Goal: Task Accomplishment & Management: Manage account settings

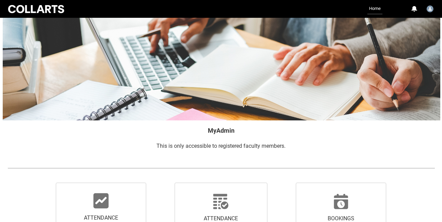
scroll to position [44, 0]
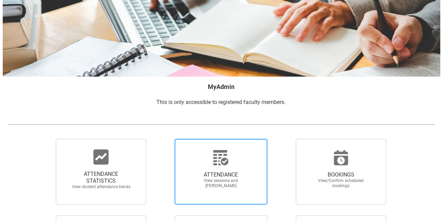
click at [228, 183] on span "View sessions and [PERSON_NAME]" at bounding box center [221, 183] width 60 height 10
click at [163, 139] on input "ATTENDANCE View sessions and [PERSON_NAME]" at bounding box center [163, 139] width 0 height 0
radio input "true"
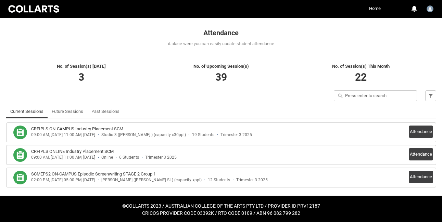
scroll to position [113, 0]
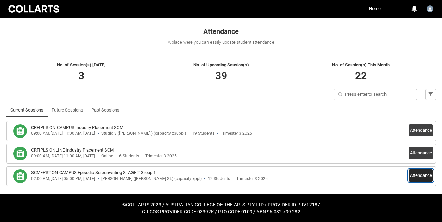
click at [423, 176] on button "Attendance" at bounding box center [421, 176] width 24 height 12
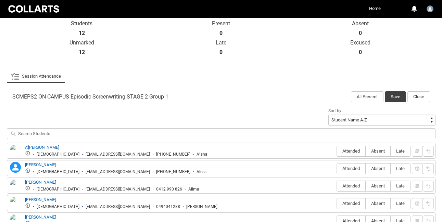
scroll to position [156, 0]
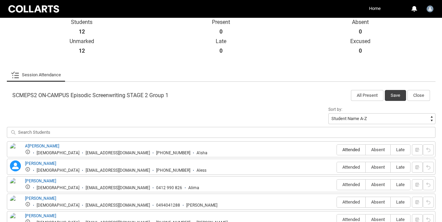
click at [356, 149] on span "Attended" at bounding box center [351, 149] width 28 height 5
click at [337, 150] on input "Attended" at bounding box center [337, 150] width 0 height 0
type lightning-radio-group "Attended"
radio input "true"
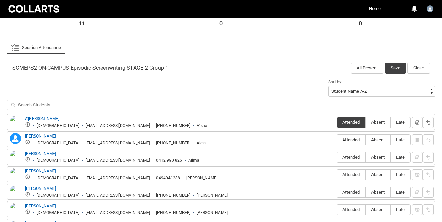
click at [353, 140] on span "Attended" at bounding box center [351, 139] width 28 height 5
click at [337, 140] on input "Attended" at bounding box center [337, 140] width 0 height 0
type lightning-radio-group "Attended"
radio input "true"
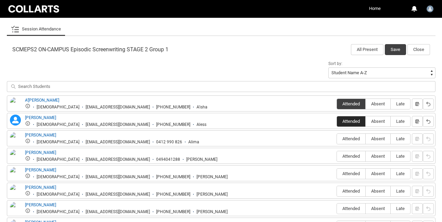
scroll to position [203, 0]
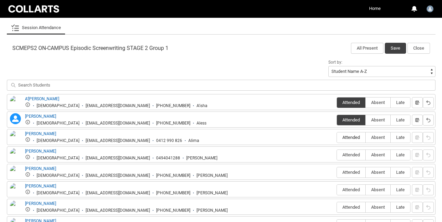
click at [350, 137] on span "Attended" at bounding box center [351, 137] width 28 height 5
click at [337, 137] on input "Attended" at bounding box center [337, 137] width 0 height 0
type lightning-radio-group "Attended"
radio input "true"
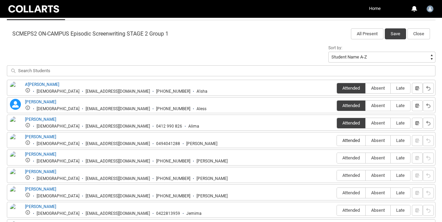
click at [350, 140] on span "Attended" at bounding box center [351, 140] width 28 height 5
click at [337, 140] on input "Attended" at bounding box center [337, 140] width 0 height 0
type lightning-radio-group "Attended"
radio input "true"
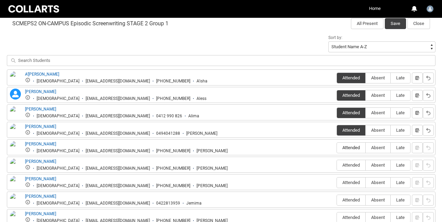
click at [350, 147] on span "Attended" at bounding box center [351, 147] width 28 height 5
click at [337, 148] on input "Attended" at bounding box center [337, 148] width 0 height 0
type lightning-radio-group "Attended"
radio input "true"
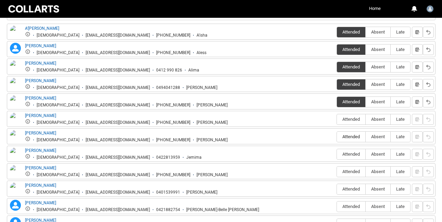
scroll to position [275, 0]
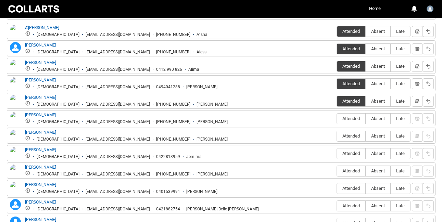
click at [349, 154] on span "Attended" at bounding box center [351, 153] width 28 height 5
click at [337, 154] on input "Attended" at bounding box center [337, 153] width 0 height 0
type lightning-radio-group "Attended"
radio input "true"
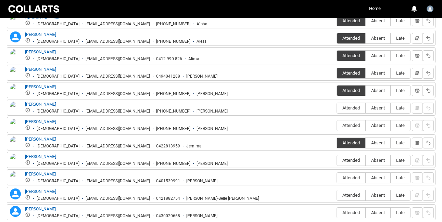
click at [349, 159] on span "Attended" at bounding box center [351, 160] width 28 height 5
click at [337, 160] on input "Attended" at bounding box center [337, 160] width 0 height 0
type lightning-radio-group "Attended"
radio input "true"
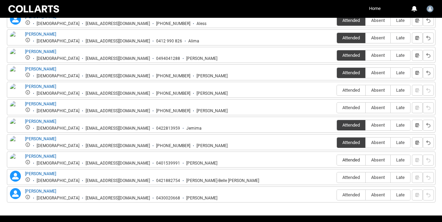
click at [349, 160] on span "Attended" at bounding box center [351, 160] width 28 height 5
click at [337, 160] on input "Attended" at bounding box center [337, 160] width 0 height 0
type lightning-radio-group "Attended"
radio input "true"
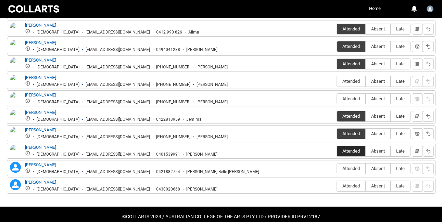
scroll to position [313, 0]
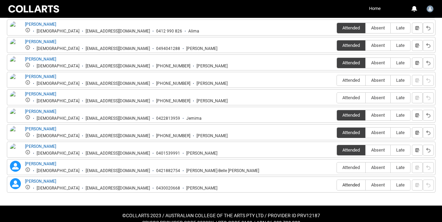
click at [349, 185] on span "Attended" at bounding box center [351, 185] width 28 height 5
click at [337, 185] on input "Attended" at bounding box center [337, 185] width 0 height 0
type lightning-radio-group "Attended"
radio input "true"
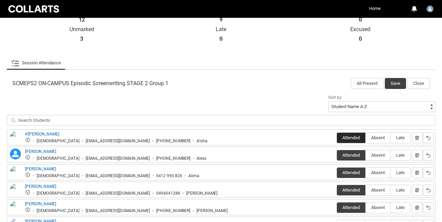
scroll to position [167, 0]
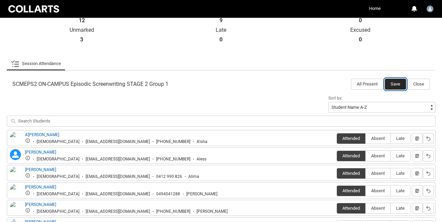
click at [391, 84] on button "Save" at bounding box center [395, 84] width 21 height 11
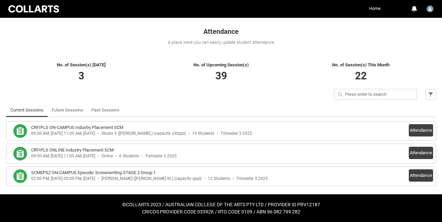
scroll to position [113, 0]
